Goal: Task Accomplishment & Management: Use online tool/utility

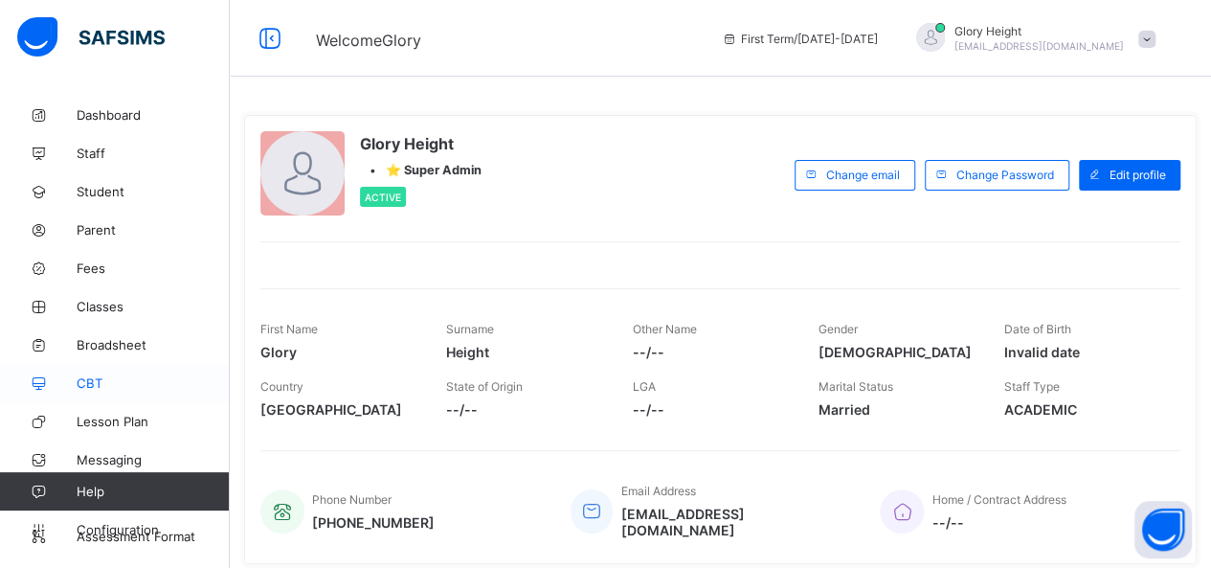
click at [104, 376] on span "CBT" at bounding box center [153, 382] width 153 height 15
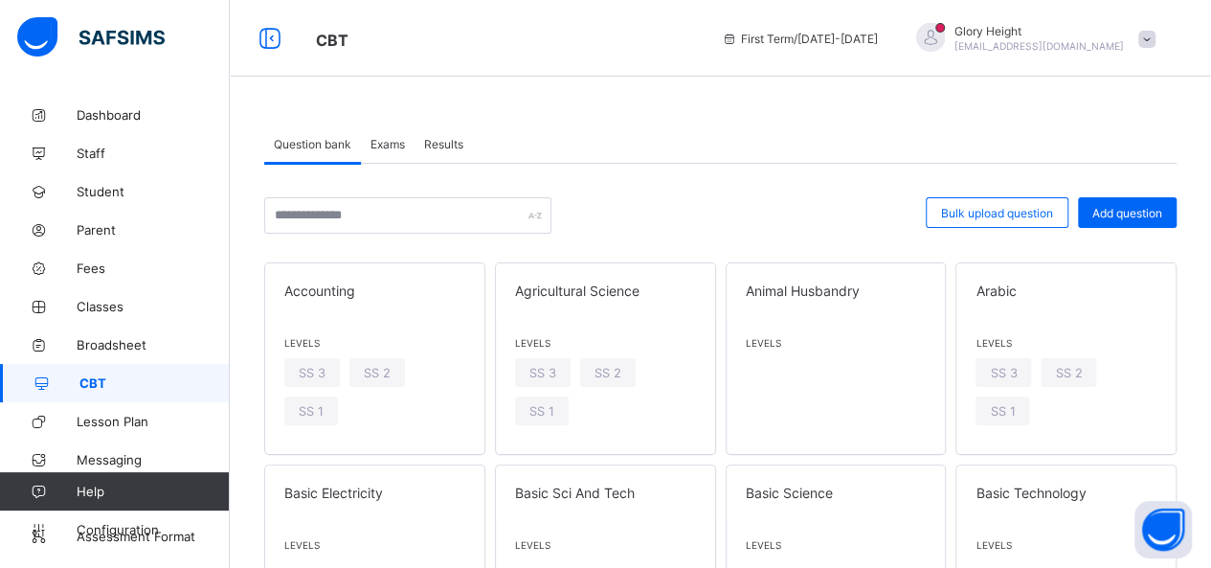
click at [372, 145] on span "Exams" at bounding box center [387, 144] width 34 height 14
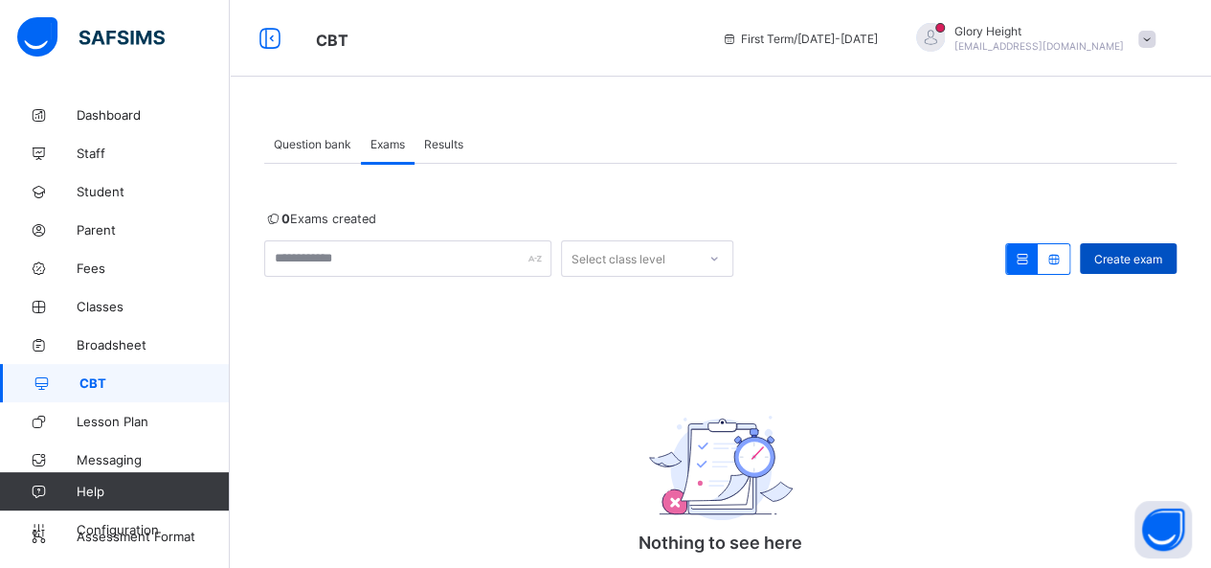
click at [1176, 264] on div "Create exam" at bounding box center [1128, 258] width 97 height 31
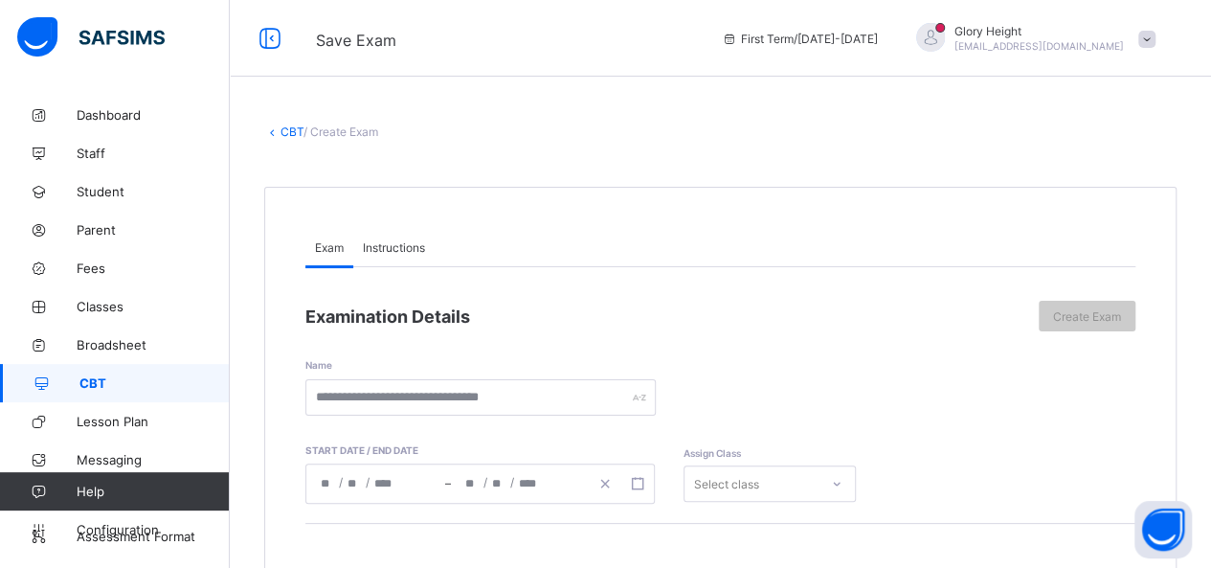
click at [276, 134] on icon at bounding box center [272, 131] width 16 height 14
click at [273, 134] on icon at bounding box center [272, 131] width 16 height 14
click at [287, 131] on link "CBT" at bounding box center [291, 131] width 23 height 14
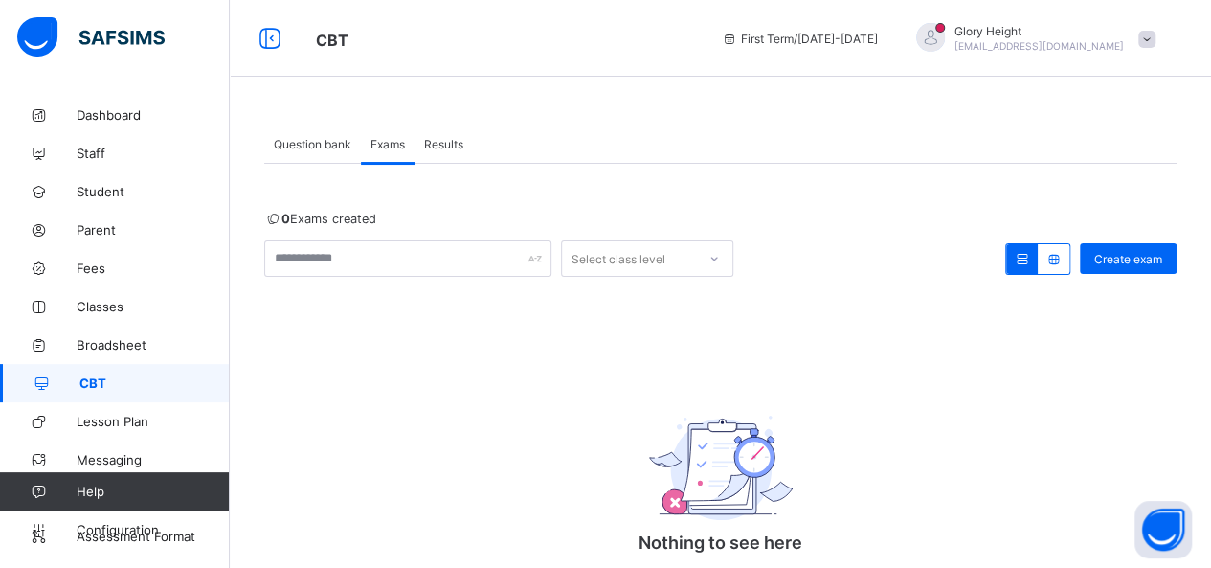
click at [324, 146] on span "Question bank" at bounding box center [313, 144] width 78 height 14
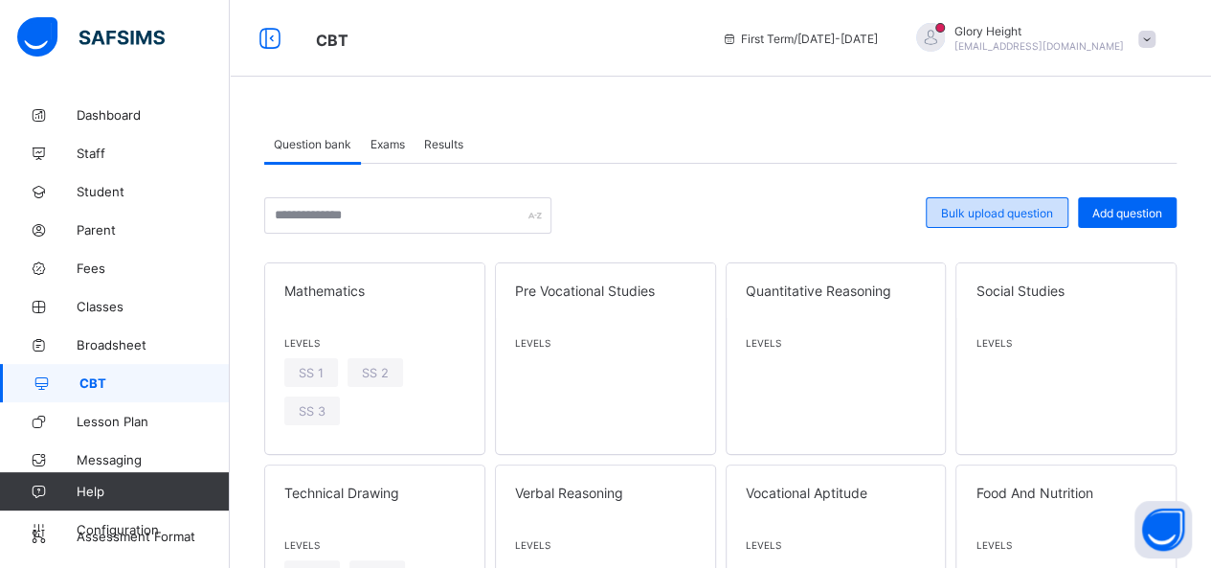
click at [1041, 203] on div "Bulk upload question" at bounding box center [997, 212] width 143 height 31
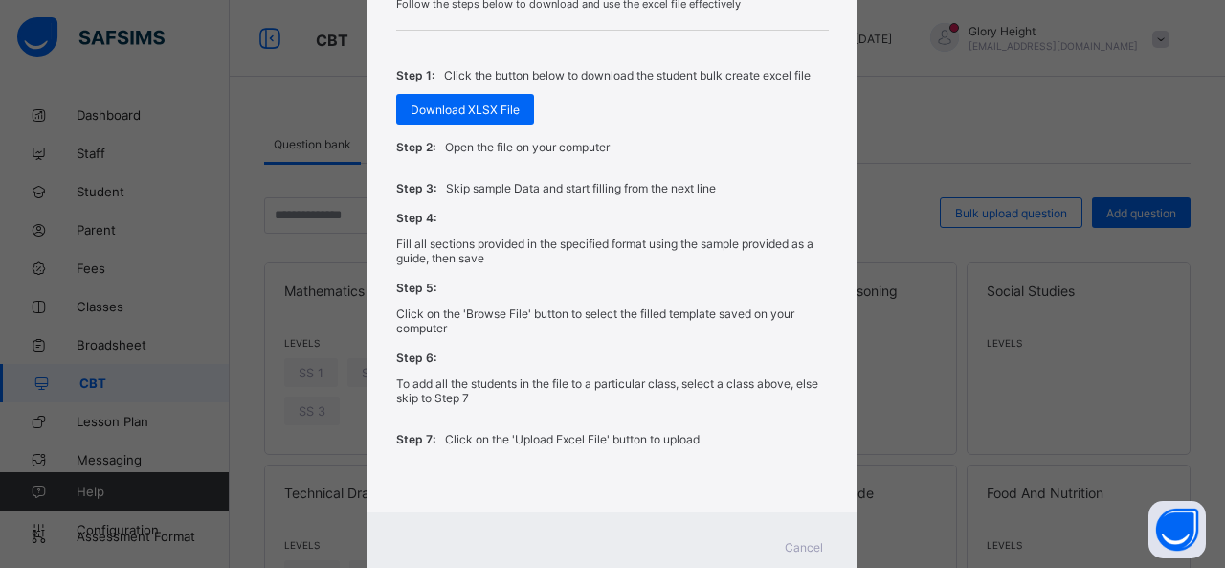
scroll to position [748, 0]
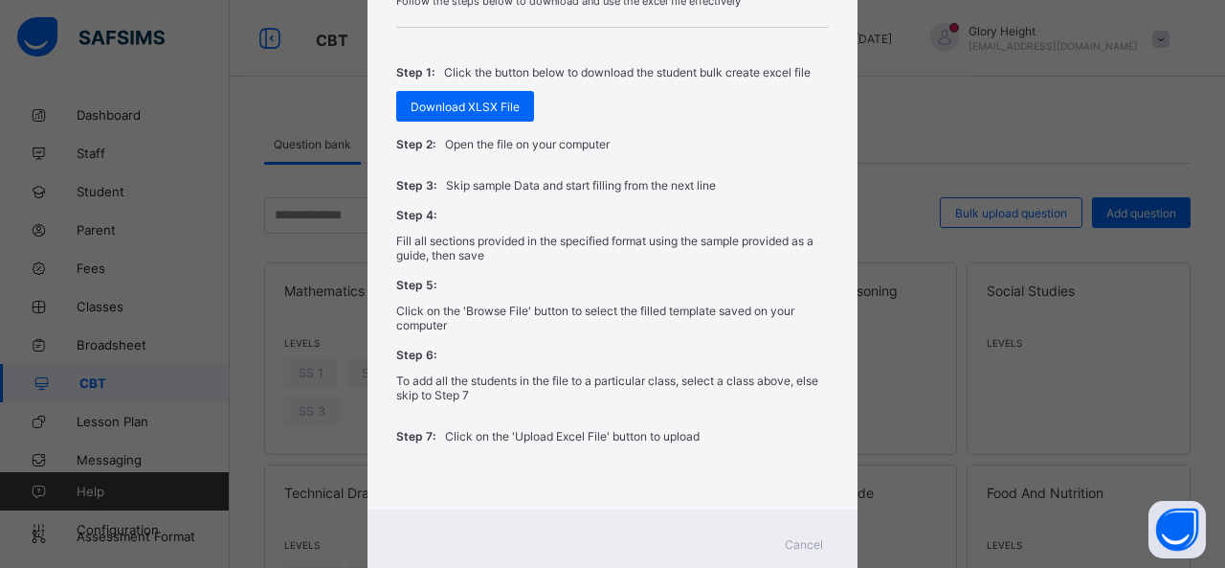
click at [956, 169] on div "Bulk Upload Question Upload XLSX File Select your XLSX file from your computer …" at bounding box center [612, 284] width 1225 height 568
